Goal: Obtain resource: Download file/media

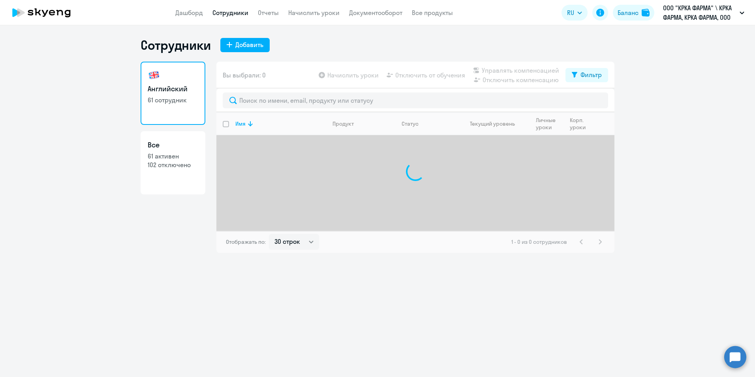
select select "30"
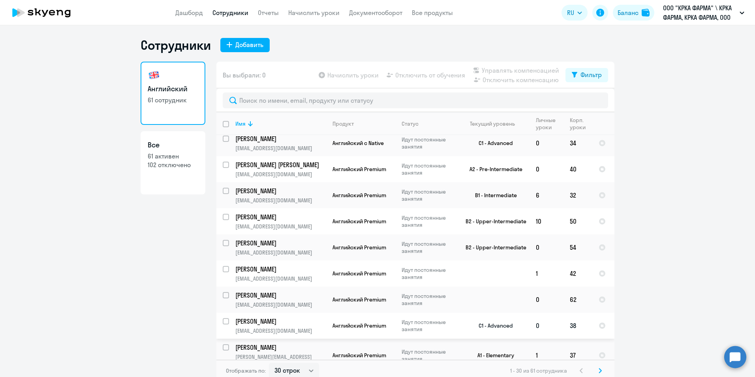
scroll to position [158, 0]
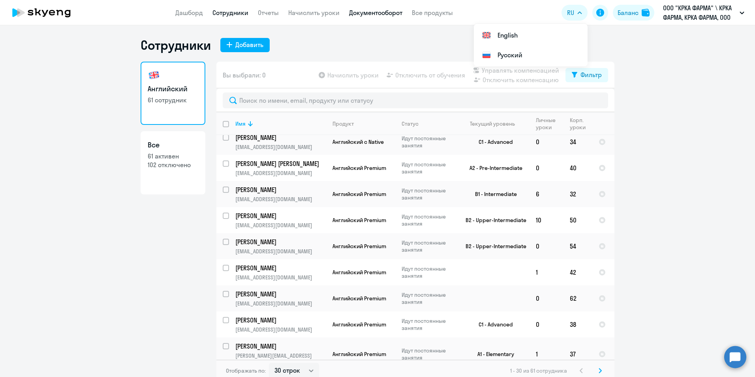
click at [386, 10] on link "Документооборот" at bounding box center [375, 13] width 53 height 8
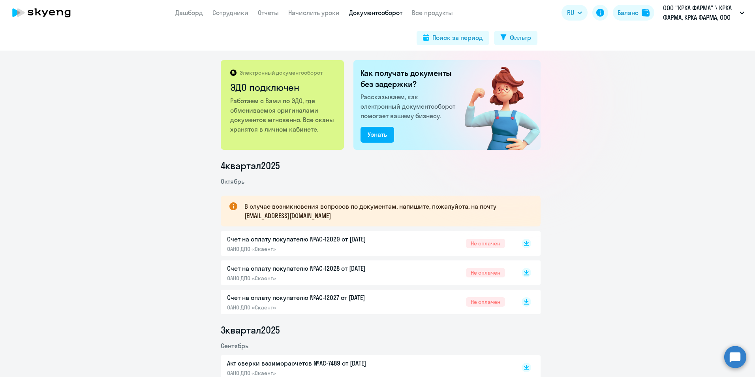
click at [279, 298] on p "Счет на оплату покупателю №AC-12027 от [DATE]" at bounding box center [310, 296] width 166 height 9
click at [287, 270] on p "Счет на оплату покупателю №AC-12028 от [DATE]" at bounding box center [310, 267] width 166 height 9
click at [318, 239] on p "Счет на оплату покупателю №AC-12029 от [DATE]" at bounding box center [310, 238] width 166 height 9
click at [250, 298] on p "Счет на оплату покупателю №AC-12027 от [DATE]" at bounding box center [310, 296] width 166 height 9
click at [268, 297] on p "Счет на оплату покупателю №AC-12027 от [DATE]" at bounding box center [310, 296] width 166 height 9
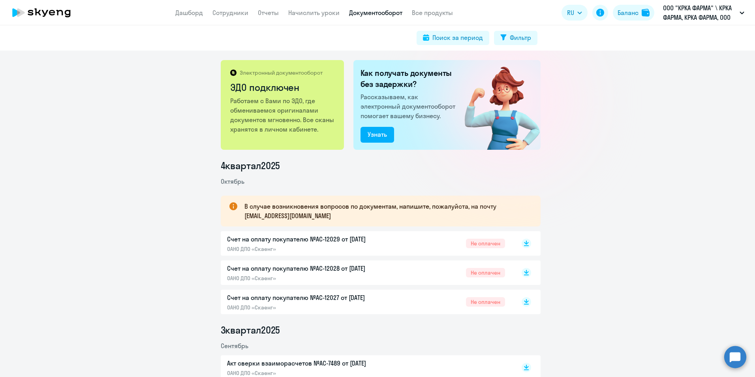
click at [268, 297] on p "Счет на оплату покупателю №AC-12027 от [DATE]" at bounding box center [310, 296] width 166 height 9
